Goal: Task Accomplishment & Management: Use online tool/utility

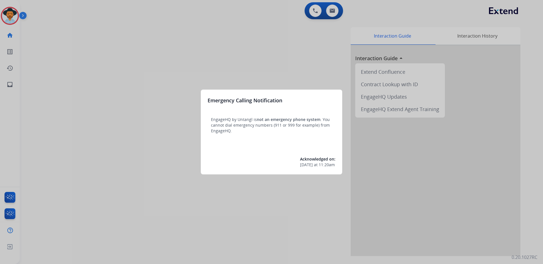
click at [176, 129] on div at bounding box center [271, 132] width 543 height 264
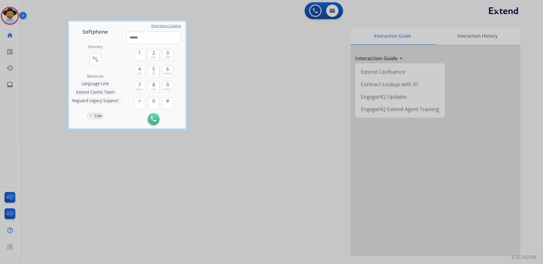
click at [9, 85] on div at bounding box center [271, 132] width 543 height 264
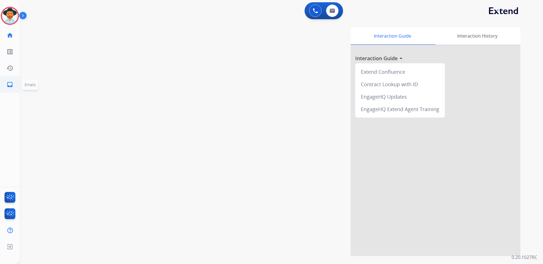
click at [9, 84] on mat-icon "inbox" at bounding box center [10, 84] width 7 height 7
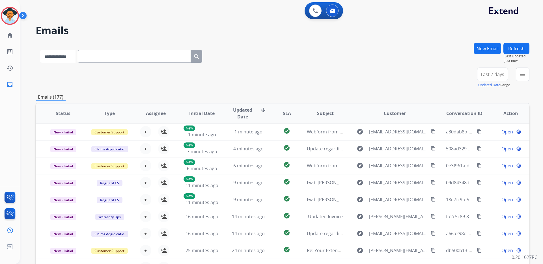
click at [76, 58] on select "**********" at bounding box center [57, 56] width 35 height 13
select select "**********"
click at [40, 50] on select "**********" at bounding box center [57, 56] width 35 height 13
click at [102, 55] on input "text" at bounding box center [134, 56] width 113 height 13
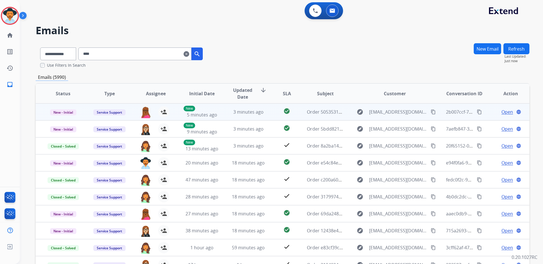
click at [504, 112] on span "Open" at bounding box center [508, 112] width 12 height 7
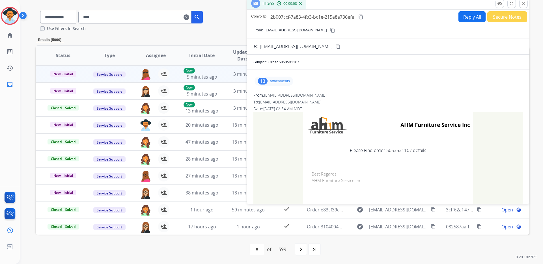
click at [278, 81] on p "attachments" at bounding box center [280, 81] width 20 height 5
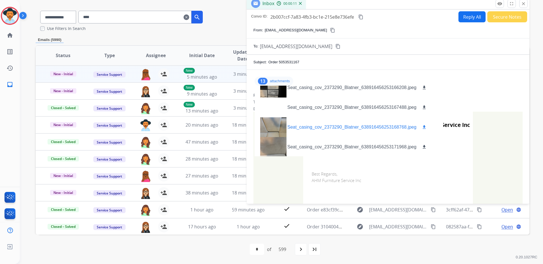
scroll to position [183, 0]
click at [487, 103] on div "To: [EMAIL_ADDRESS][DOMAIN_NAME]" at bounding box center [388, 102] width 269 height 6
click at [490, 121] on td "AHM Furniture Service Inc Please Find order 5053531167 details Best Regards, AH…" at bounding box center [388, 165] width 269 height 106
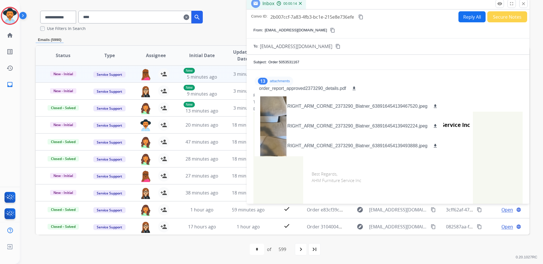
scroll to position [0, 0]
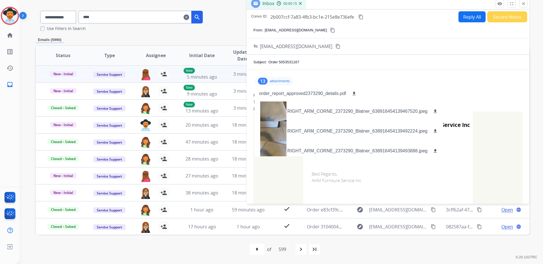
click at [487, 141] on td "AHM Furniture Service Inc Please Find order 5053531167 details Best Regards, AH…" at bounding box center [388, 165] width 269 height 106
click at [303, 93] on p "order_report_approved2373290_details.pdf" at bounding box center [302, 93] width 87 height 7
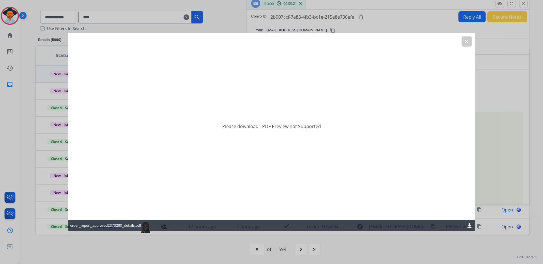
click at [469, 225] on mat-icon "download" at bounding box center [469, 225] width 7 height 7
click at [465, 42] on mat-icon "clear" at bounding box center [467, 41] width 5 height 5
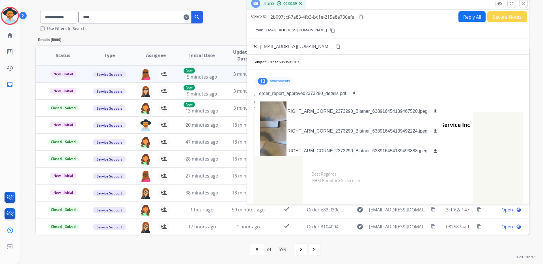
click at [524, 4] on mat-icon "close" at bounding box center [523, 3] width 5 height 5
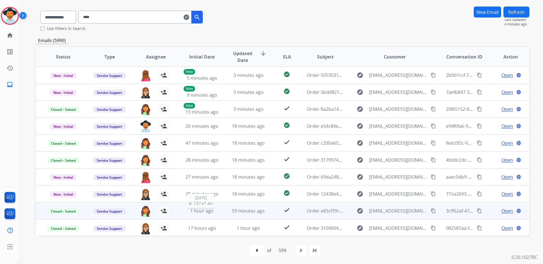
scroll to position [1, 0]
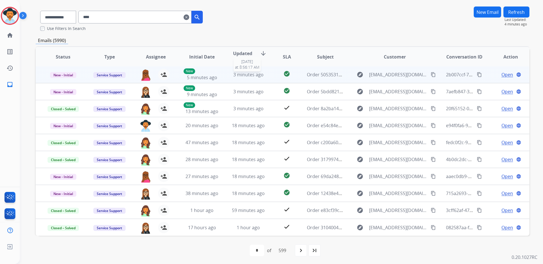
click at [250, 74] on span "3 minutes ago" at bounding box center [249, 75] width 30 height 6
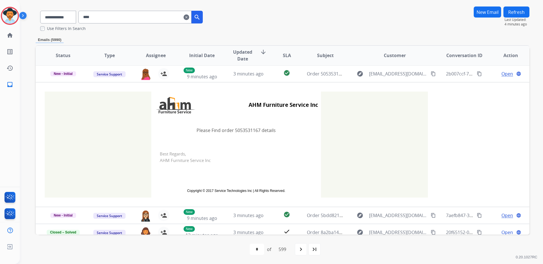
scroll to position [0, 0]
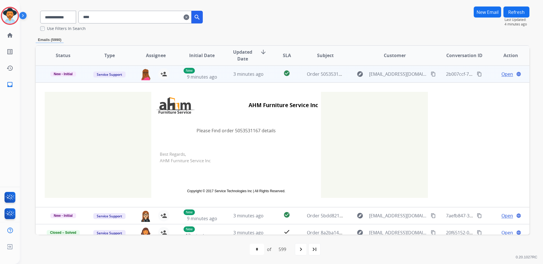
click at [504, 74] on span "Open" at bounding box center [508, 74] width 12 height 7
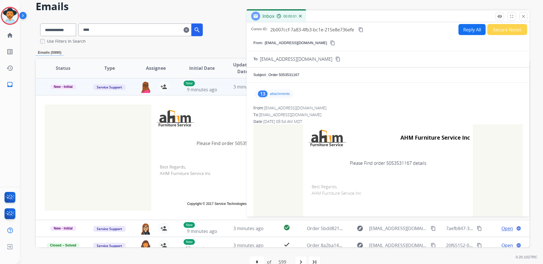
scroll to position [23, 0]
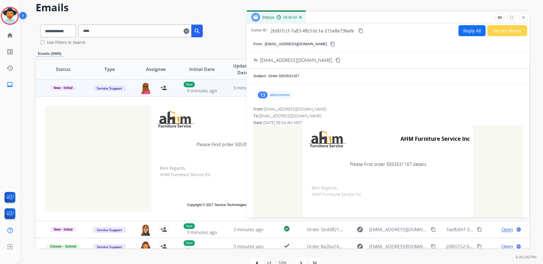
click at [284, 95] on p "attachments" at bounding box center [280, 95] width 20 height 5
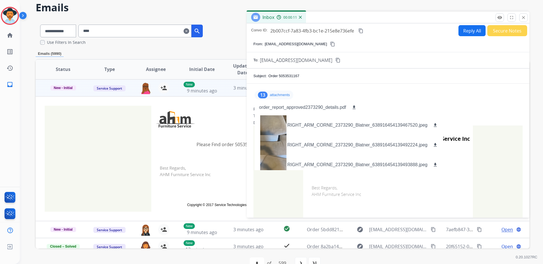
click at [462, 107] on div "From: [EMAIL_ADDRESS][DOMAIN_NAME]" at bounding box center [388, 109] width 269 height 6
click at [452, 107] on div "From: [EMAIL_ADDRESS][DOMAIN_NAME]" at bounding box center [388, 109] width 269 height 6
click at [489, 141] on td "AHM Furniture Service Inc Please Find order 5053531167 details Best Regards, AH…" at bounding box center [388, 179] width 269 height 106
click at [460, 171] on td "Please Find order 5053531167 details" at bounding box center [388, 165] width 170 height 24
click at [281, 94] on p "attachments" at bounding box center [280, 95] width 20 height 5
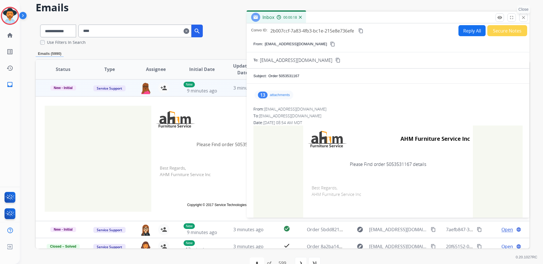
click at [523, 16] on mat-icon "close" at bounding box center [523, 17] width 5 height 5
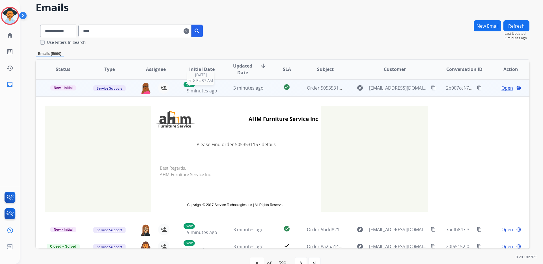
click at [201, 92] on span "9 minutes ago" at bounding box center [202, 91] width 30 height 6
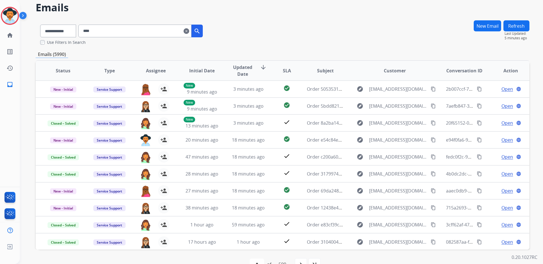
click at [117, 32] on input "****" at bounding box center [134, 31] width 113 height 13
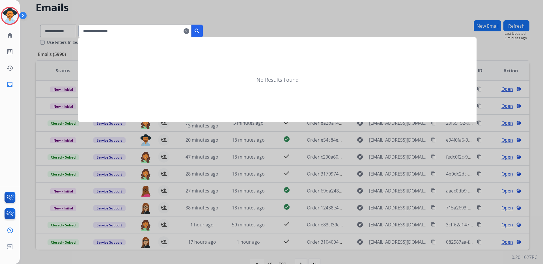
scroll to position [0, 0]
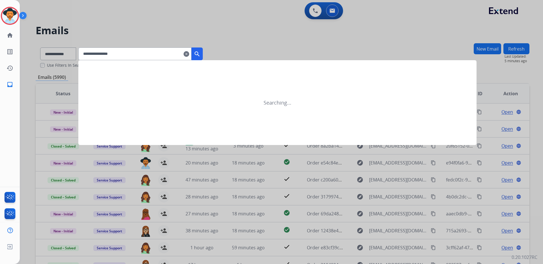
type input "**********"
click at [201, 52] on mat-icon "search" at bounding box center [197, 54] width 7 height 7
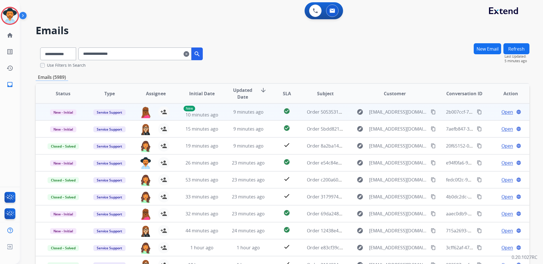
click at [506, 111] on span "Open" at bounding box center [508, 112] width 12 height 7
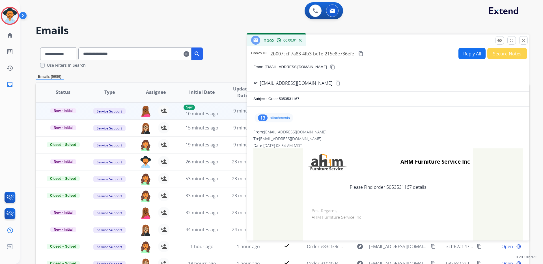
click at [283, 119] on p "attachments" at bounding box center [280, 118] width 20 height 5
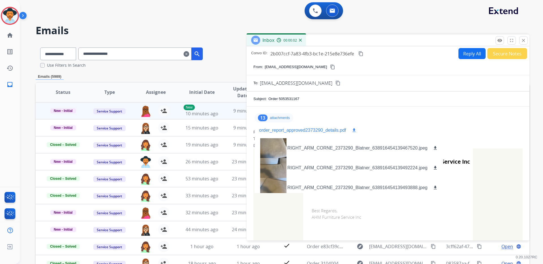
click at [294, 131] on p "order_report_approved2373290_details.pdf" at bounding box center [302, 130] width 87 height 7
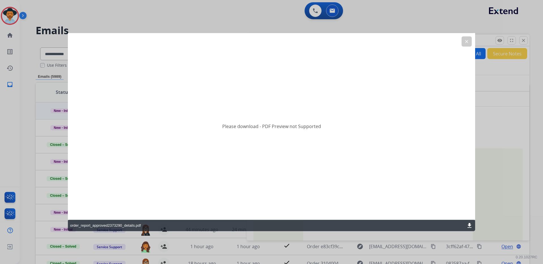
click at [470, 223] on mat-icon "download" at bounding box center [469, 225] width 7 height 7
click at [468, 44] on button "clear" at bounding box center [467, 42] width 10 height 10
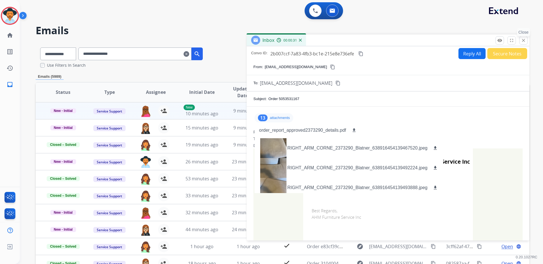
click at [523, 41] on mat-icon "close" at bounding box center [523, 40] width 5 height 5
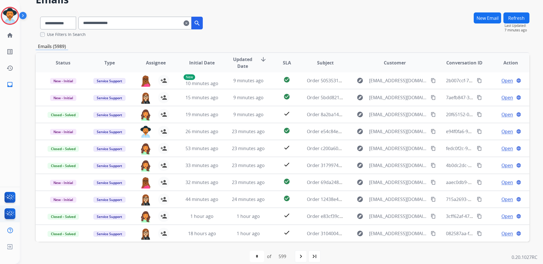
scroll to position [38, 0]
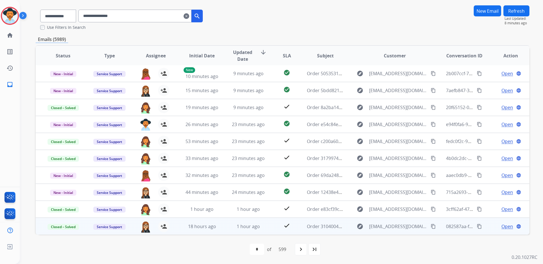
click at [504, 226] on span "Open" at bounding box center [508, 226] width 12 height 7
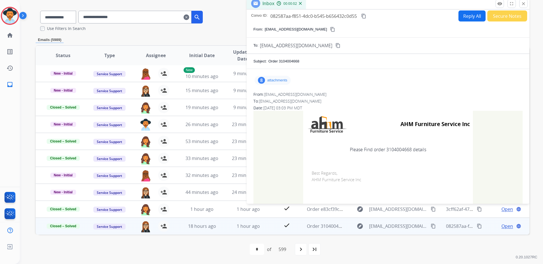
scroll to position [0, 0]
click at [525, 3] on mat-icon "close" at bounding box center [523, 3] width 5 height 5
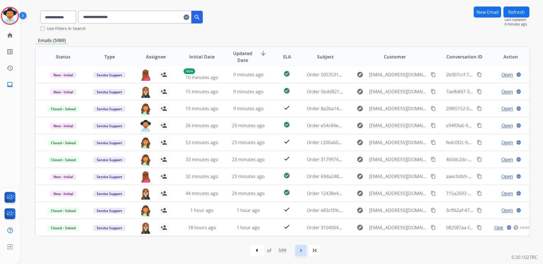
click at [303, 248] on mat-icon "navigate_next" at bounding box center [301, 250] width 7 height 7
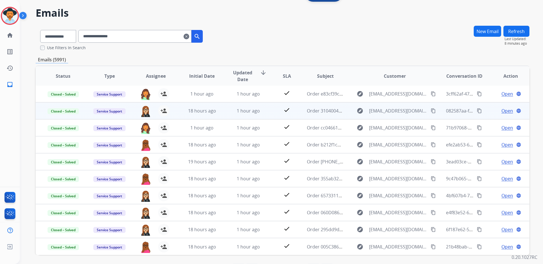
scroll to position [38, 0]
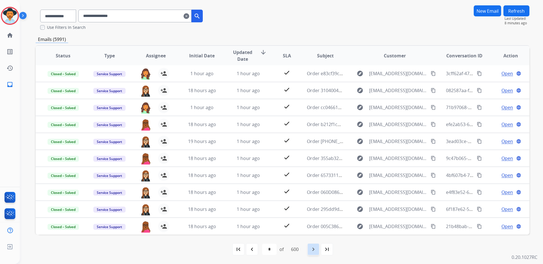
click at [314, 249] on mat-icon "navigate_next" at bounding box center [313, 249] width 7 height 7
click at [313, 250] on mat-icon "navigate_next" at bounding box center [313, 249] width 7 height 7
click at [311, 249] on mat-icon "navigate_next" at bounding box center [313, 249] width 7 height 7
click at [314, 251] on mat-icon "navigate_next" at bounding box center [313, 249] width 7 height 7
click at [312, 250] on mat-icon "navigate_next" at bounding box center [313, 249] width 7 height 7
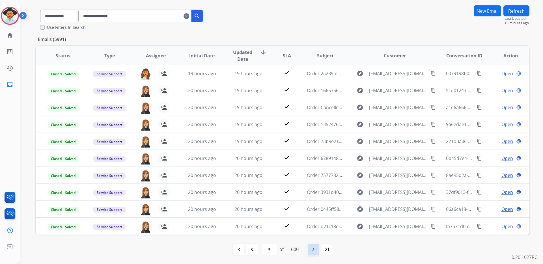
click at [313, 249] on mat-icon "navigate_next" at bounding box center [313, 249] width 7 height 7
click at [311, 254] on div "navigate_next" at bounding box center [313, 249] width 12 height 12
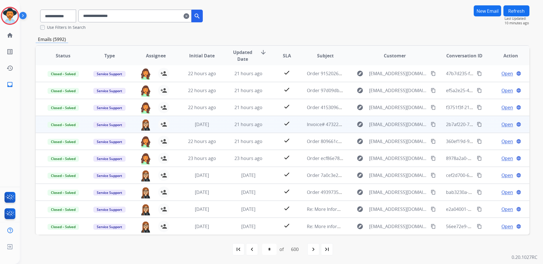
click at [507, 124] on span "Open" at bounding box center [508, 124] width 12 height 7
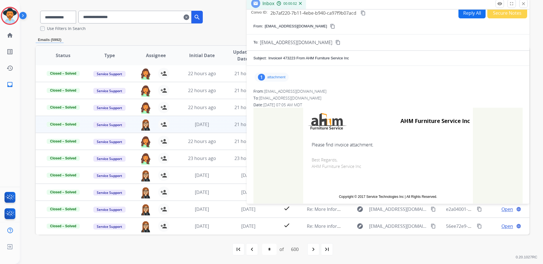
scroll to position [13, 0]
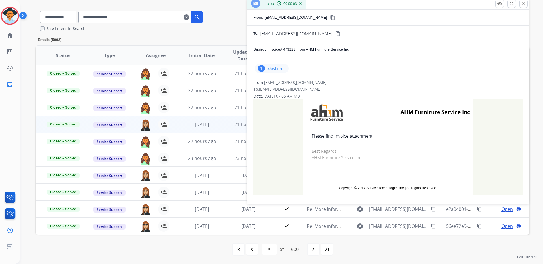
click at [274, 70] on p "attachment" at bounding box center [276, 68] width 18 height 5
click at [317, 81] on p "ClientorderInvoiceinvoice47322308242025010528.pdf" at bounding box center [313, 83] width 108 height 7
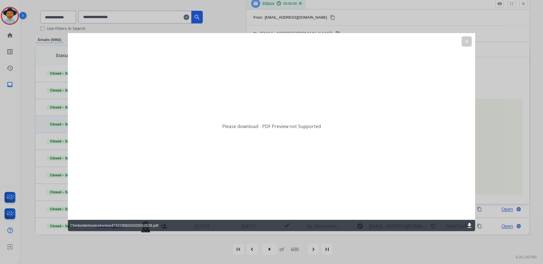
click at [469, 227] on mat-icon "download" at bounding box center [469, 225] width 7 height 7
click at [465, 42] on mat-icon "clear" at bounding box center [467, 41] width 5 height 5
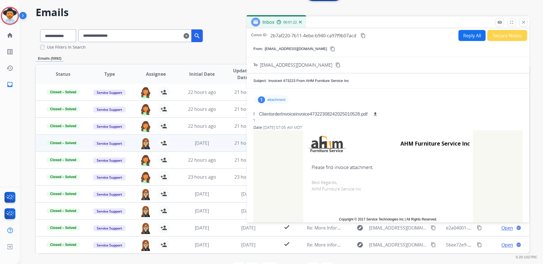
scroll to position [18, 0]
click at [523, 22] on mat-icon "close" at bounding box center [523, 22] width 5 height 5
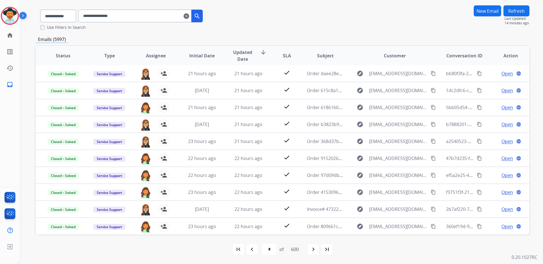
scroll to position [0, 0]
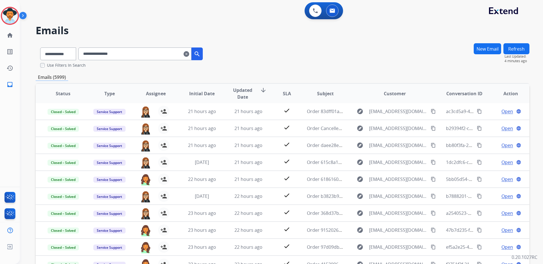
click at [23, 15] on img at bounding box center [24, 16] width 10 height 11
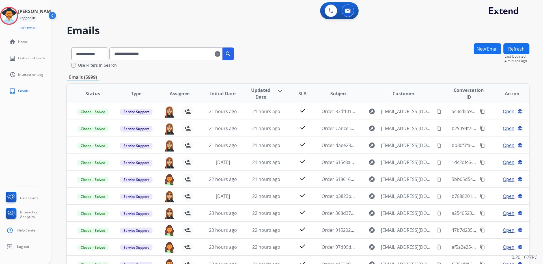
click at [37, 18] on div "Logged In" at bounding box center [27, 18] width 19 height 7
click at [16, 16] on img at bounding box center [9, 16] width 16 height 16
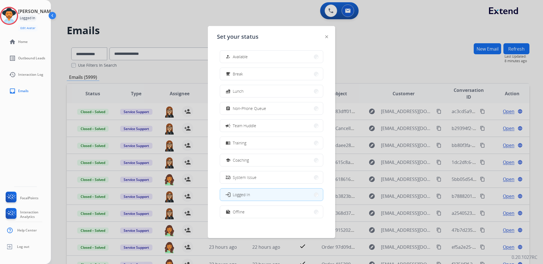
click at [326, 36] on img at bounding box center [327, 36] width 3 height 3
